Goal: Task Accomplishment & Management: Use online tool/utility

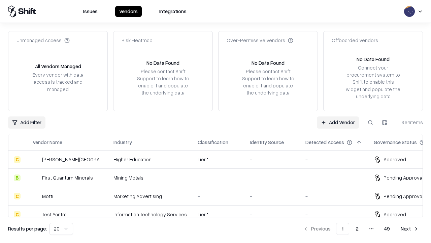
click at [338, 122] on link "Add Vendor" at bounding box center [338, 122] width 42 height 12
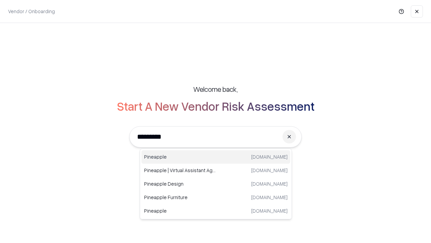
click at [216, 157] on div "Pineapple [DOMAIN_NAME]" at bounding box center [216, 156] width 149 height 13
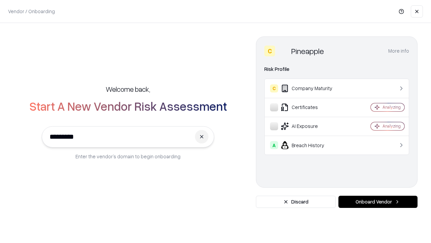
type input "*********"
click at [378, 201] on button "Onboard Vendor" at bounding box center [378, 201] width 79 height 12
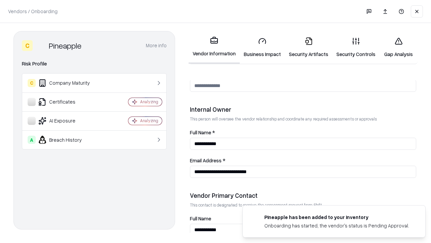
scroll to position [349, 0]
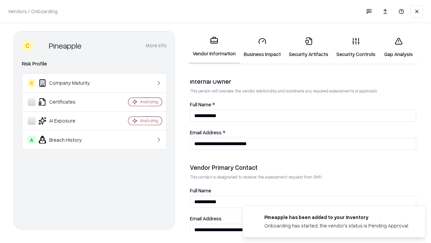
click at [262, 47] on link "Business Impact" at bounding box center [262, 47] width 45 height 31
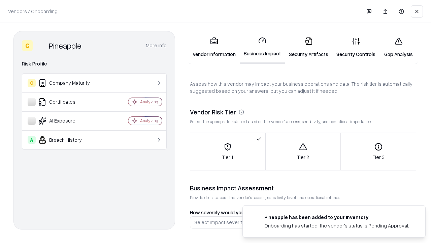
click at [309, 47] on link "Security Artifacts" at bounding box center [309, 47] width 48 height 31
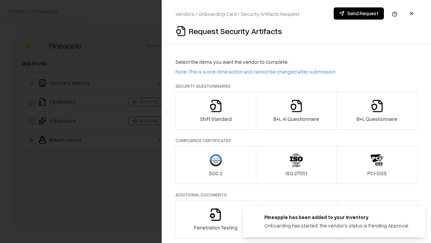
click at [216, 111] on icon "button" at bounding box center [215, 105] width 13 height 13
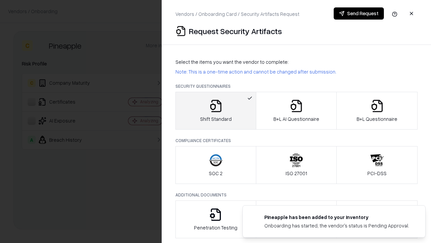
click at [359, 13] on button "Send Request" at bounding box center [359, 13] width 50 height 12
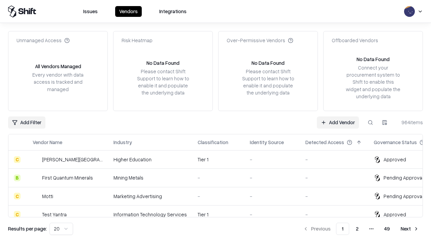
click at [338, 122] on link "Add Vendor" at bounding box center [338, 122] width 42 height 12
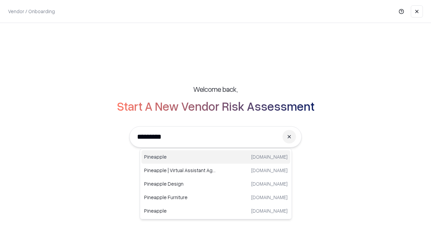
click at [216, 157] on div "Pineapple [DOMAIN_NAME]" at bounding box center [216, 156] width 149 height 13
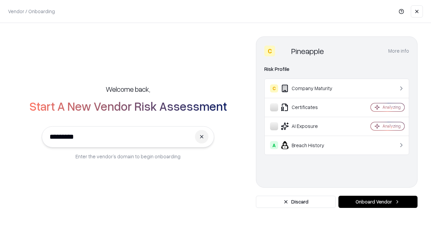
type input "*********"
click at [378, 201] on button "Onboard Vendor" at bounding box center [378, 201] width 79 height 12
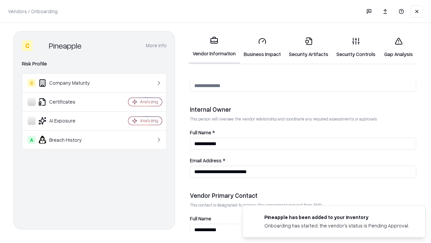
scroll to position [349, 0]
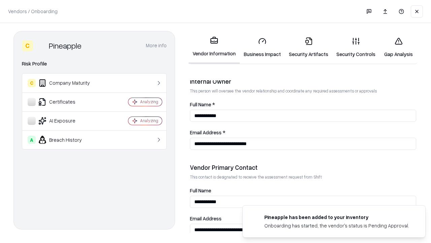
click at [399, 47] on link "Gap Analysis" at bounding box center [399, 47] width 38 height 31
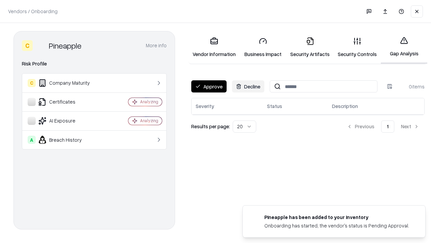
click at [209, 86] on button "Approve" at bounding box center [208, 86] width 35 height 12
